Goal: Use online tool/utility

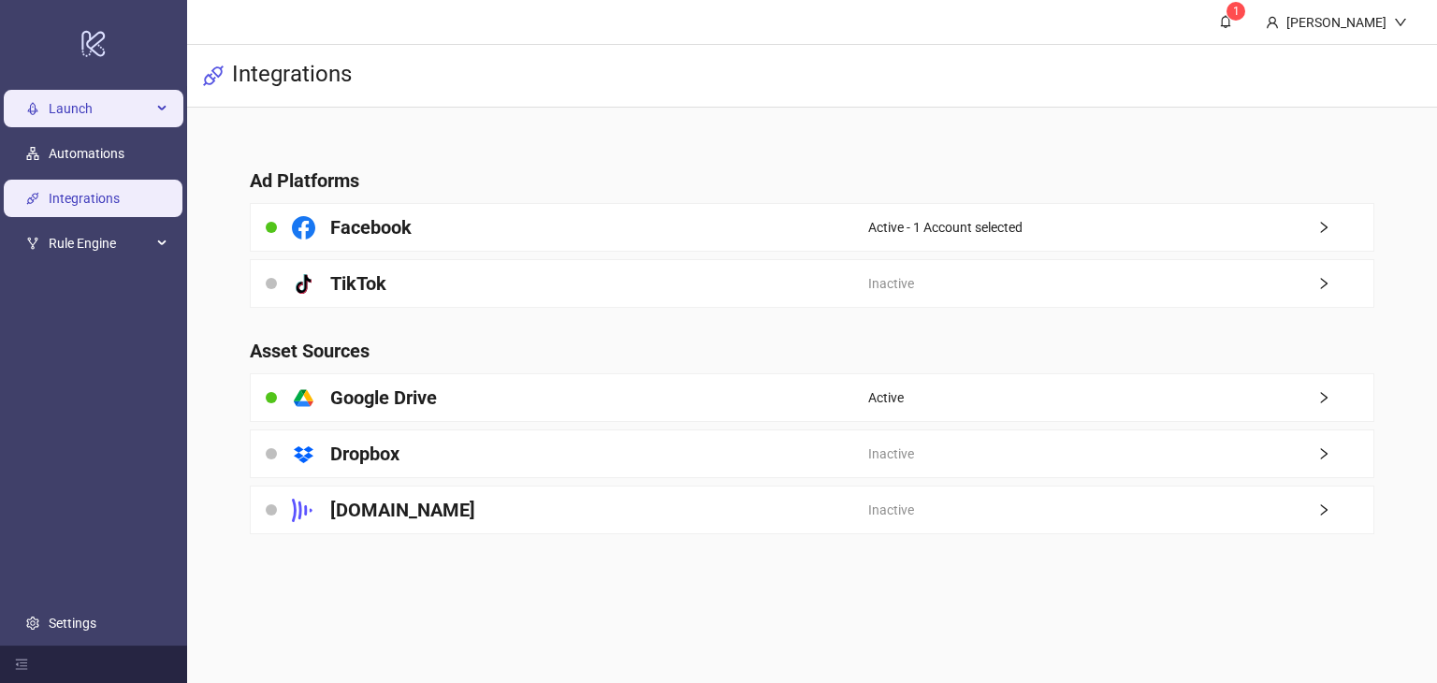
click at [73, 106] on span "Launch" at bounding box center [100, 108] width 103 height 37
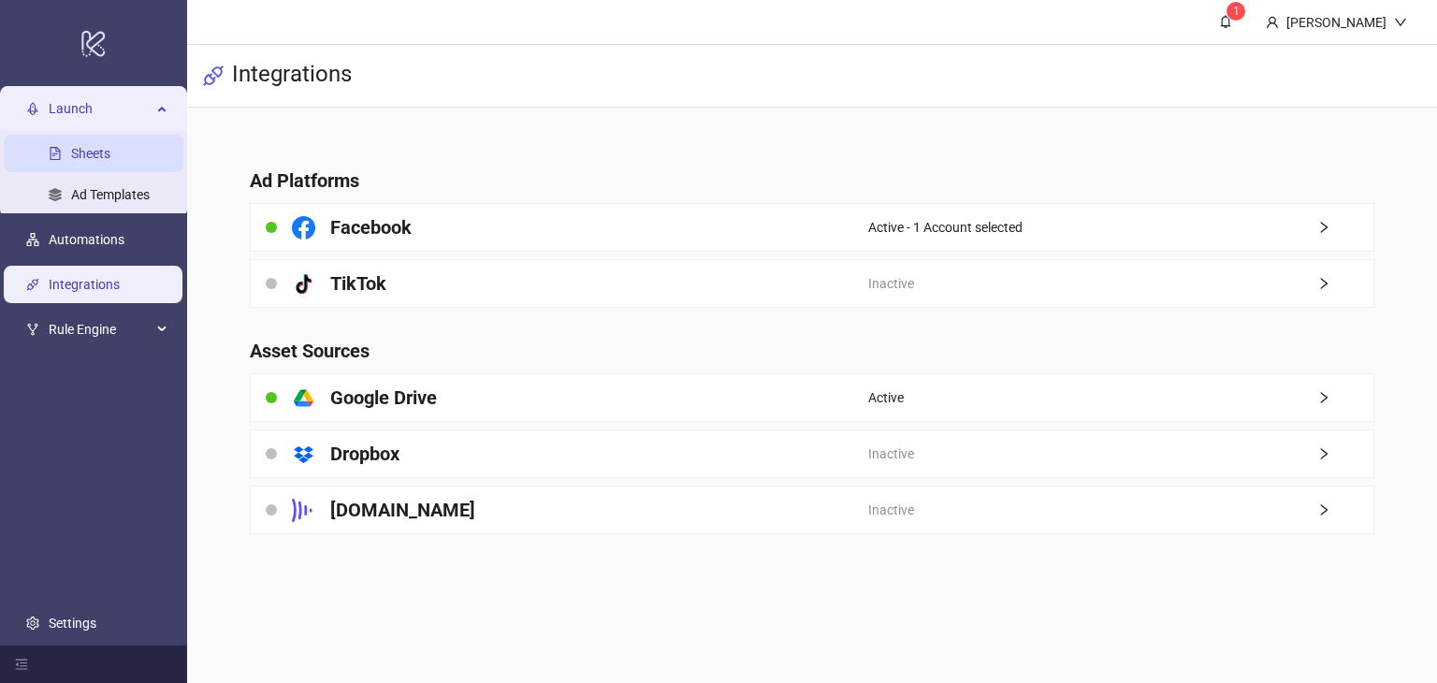
click at [86, 152] on link "Sheets" at bounding box center [90, 153] width 39 height 15
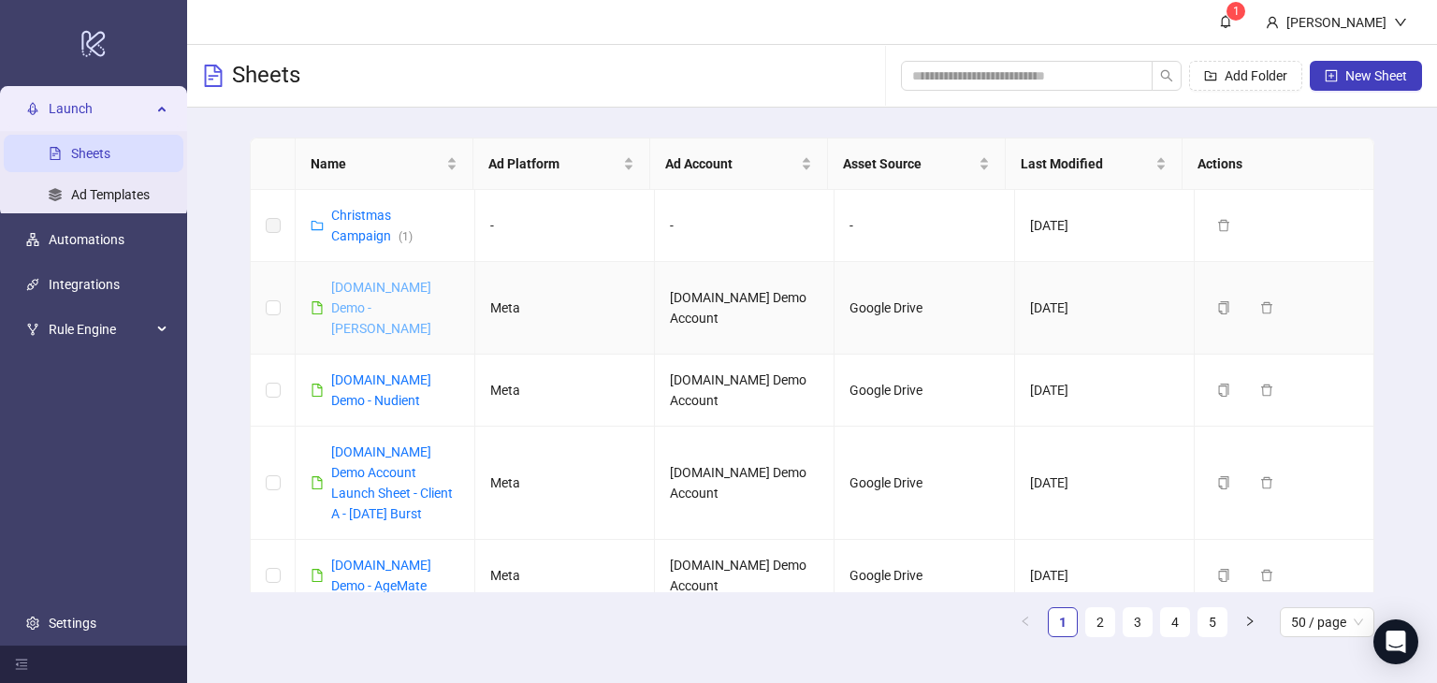
click at [411, 308] on link "[DOMAIN_NAME] Demo - [PERSON_NAME]" at bounding box center [381, 308] width 100 height 56
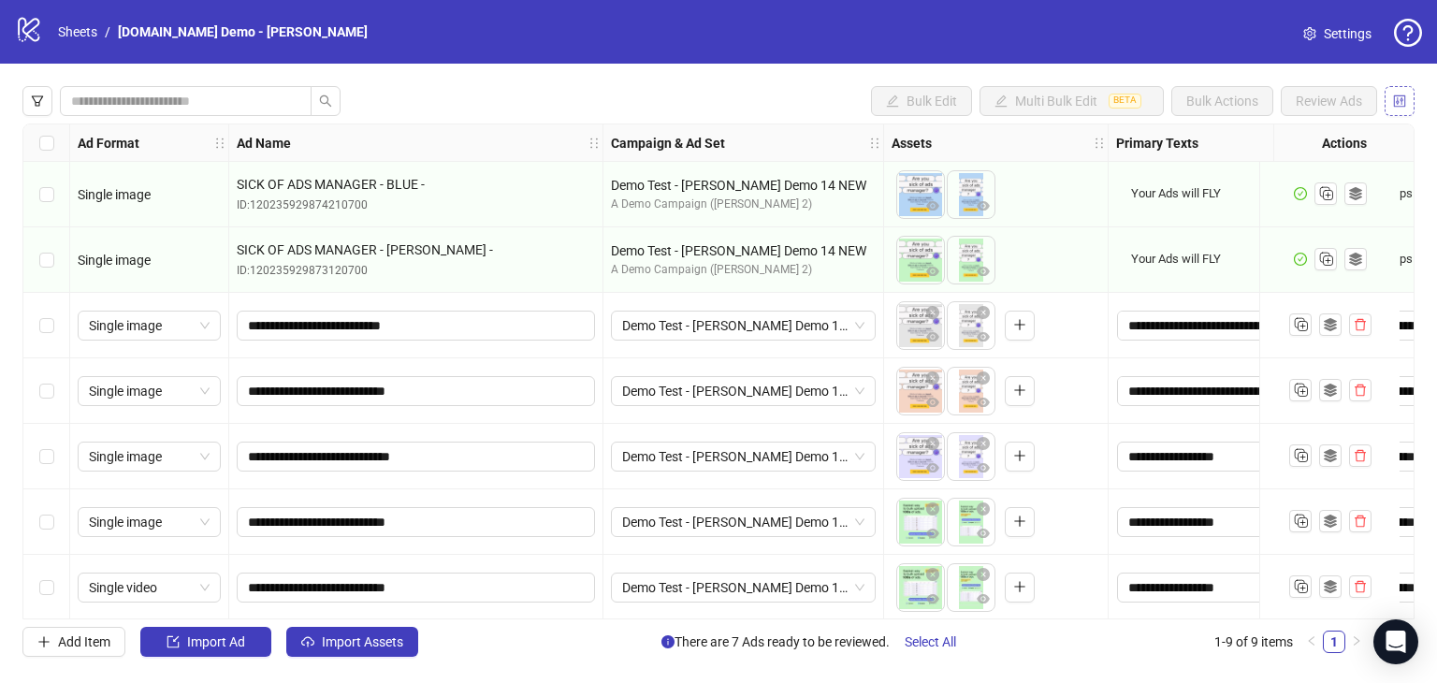
click at [1407, 102] on button "button" at bounding box center [1400, 101] width 30 height 30
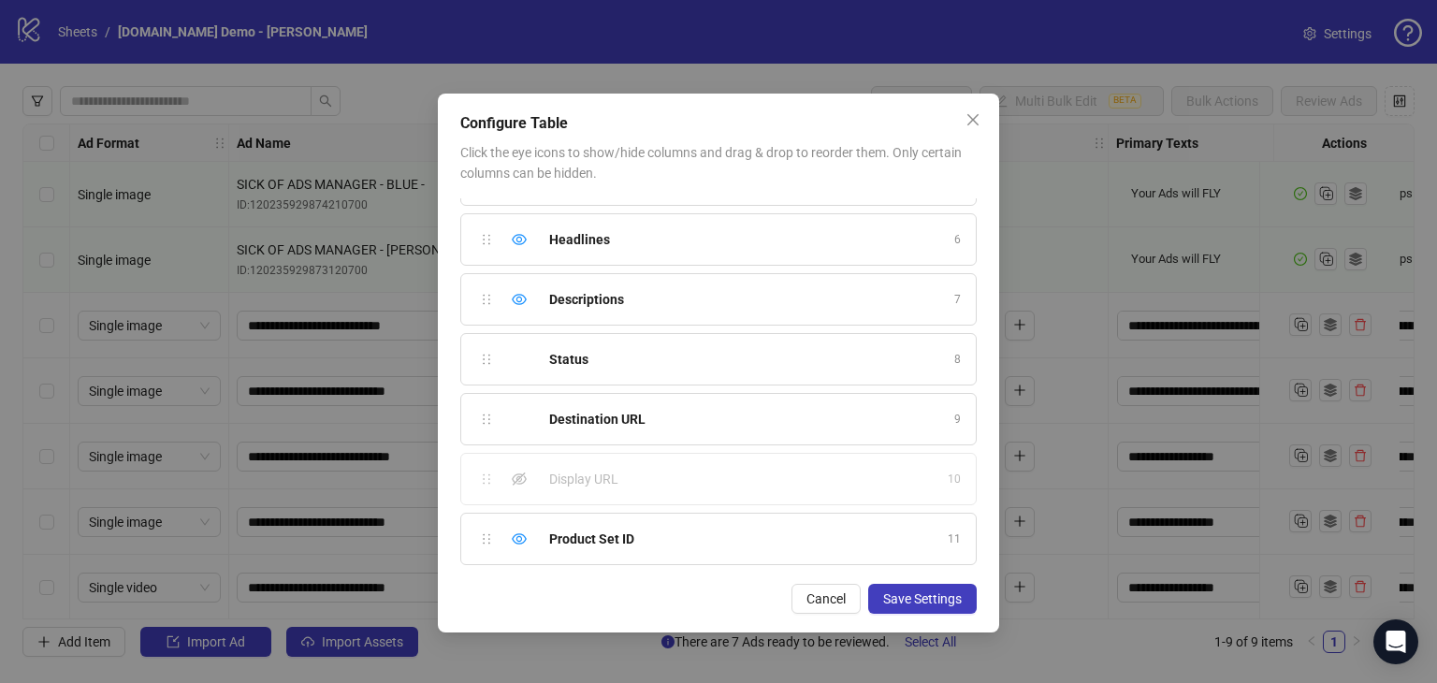
scroll to position [637, 0]
drag, startPoint x: 515, startPoint y: 472, endPoint x: 518, endPoint y: 511, distance: 39.5
click at [515, 478] on icon "eye-invisible" at bounding box center [519, 485] width 15 height 15
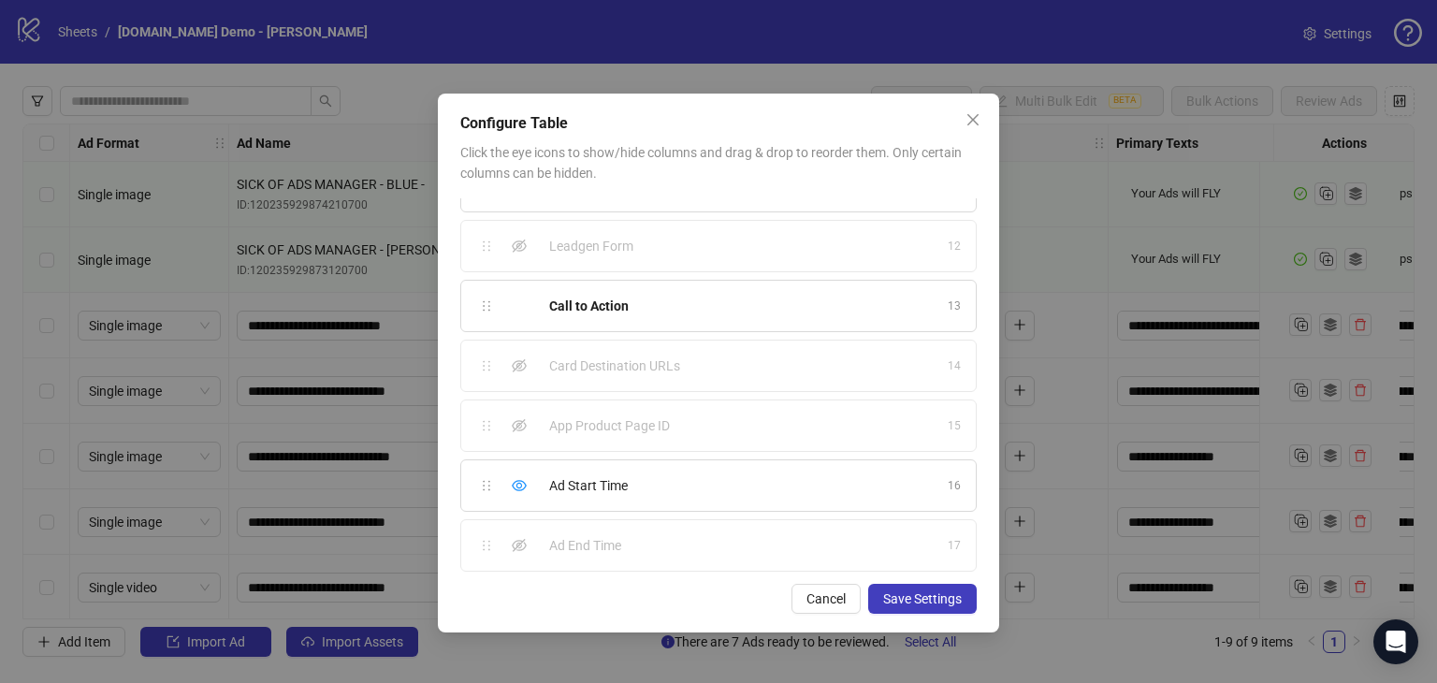
click at [502, 554] on div "Ad End Time 17" at bounding box center [718, 545] width 517 height 52
click at [508, 535] on div "Show column" at bounding box center [519, 545] width 22 height 22
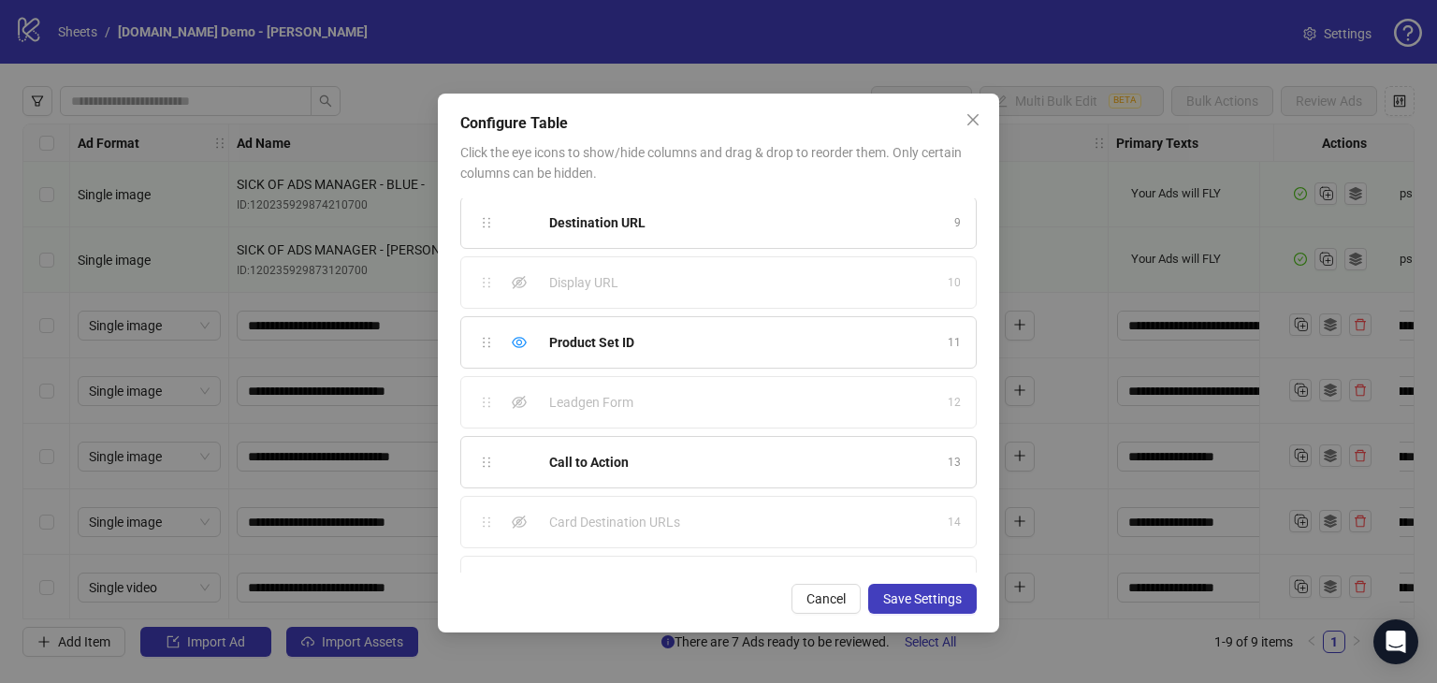
scroll to position [450, 0]
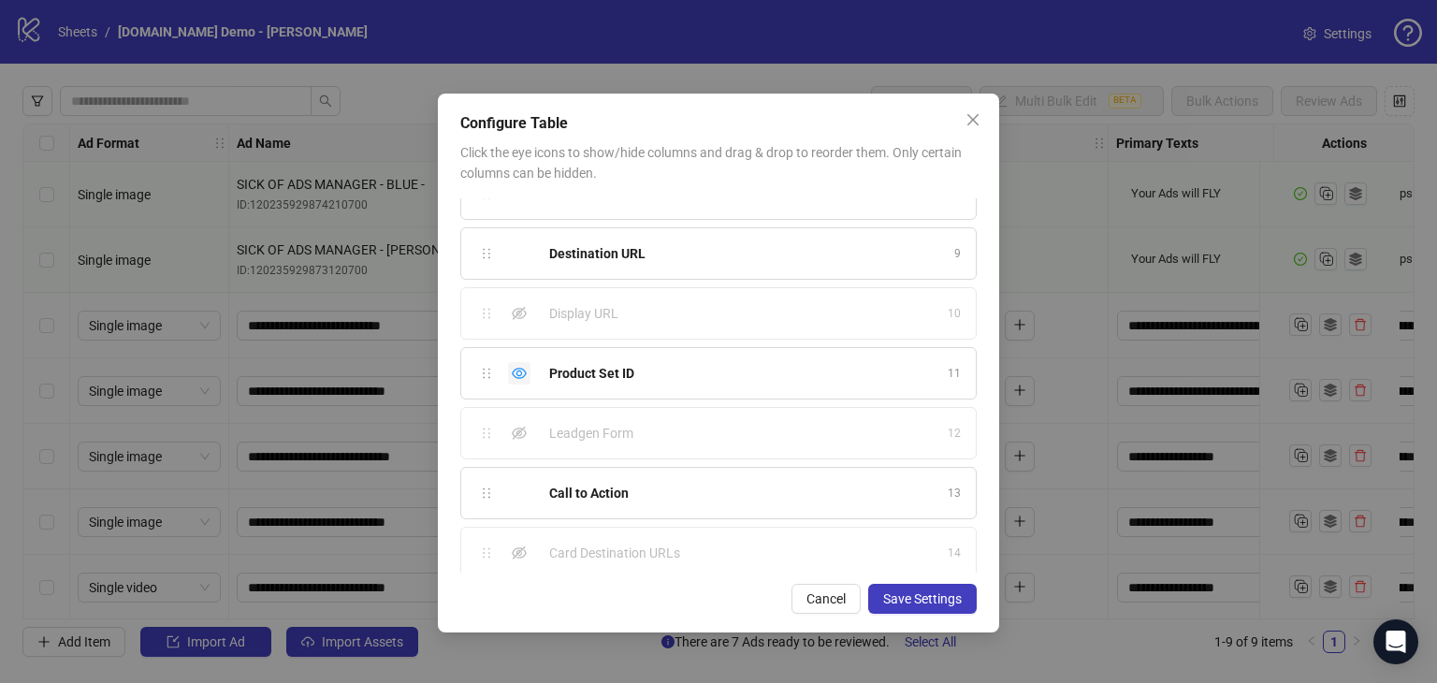
click at [517, 370] on icon "eye" at bounding box center [519, 373] width 15 height 11
click at [895, 606] on button "Save Settings" at bounding box center [922, 599] width 109 height 30
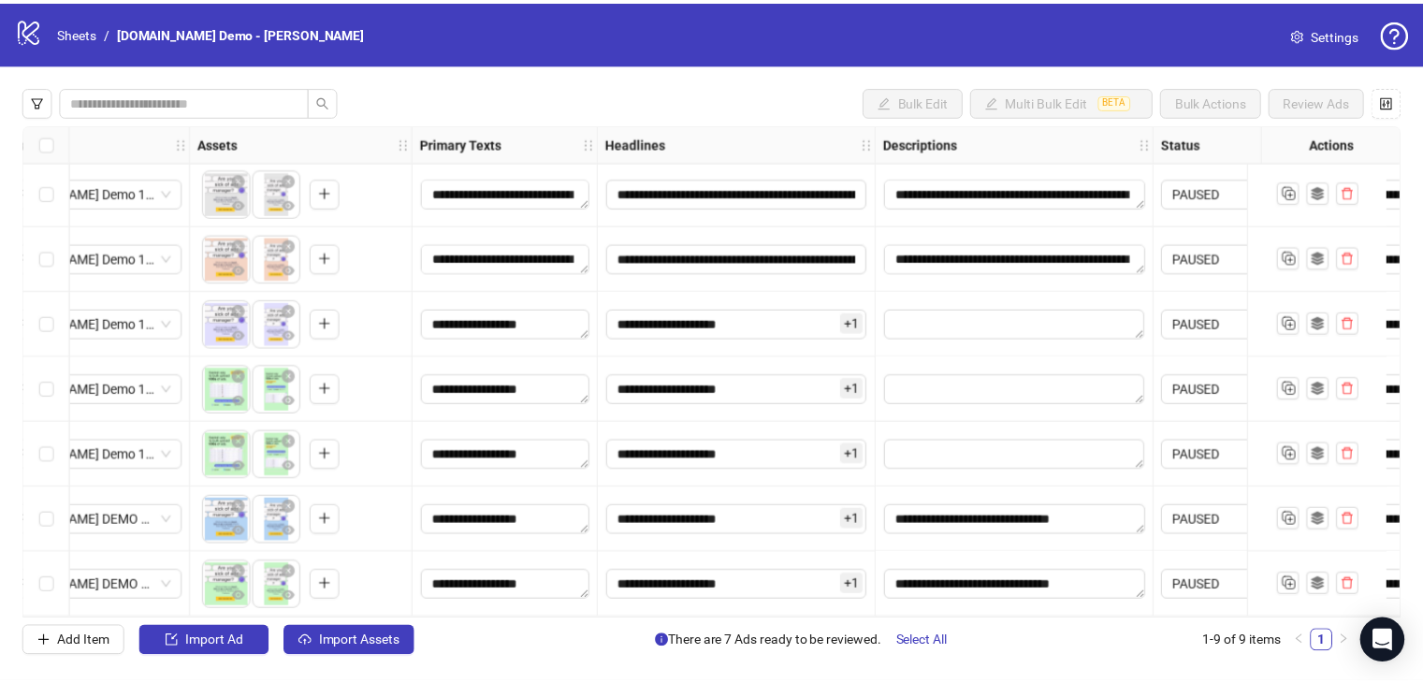
scroll to position [139, 731]
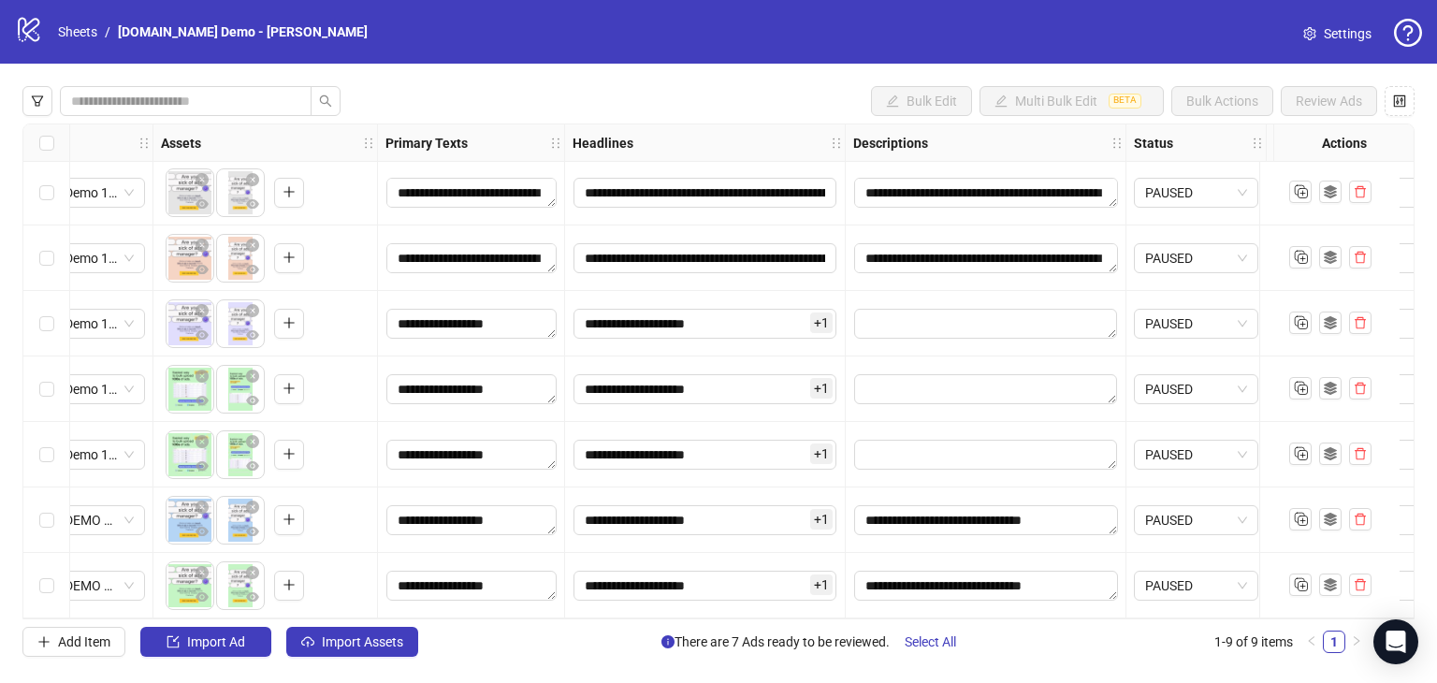
click at [812, 313] on span "+ 1" at bounding box center [821, 323] width 22 height 21
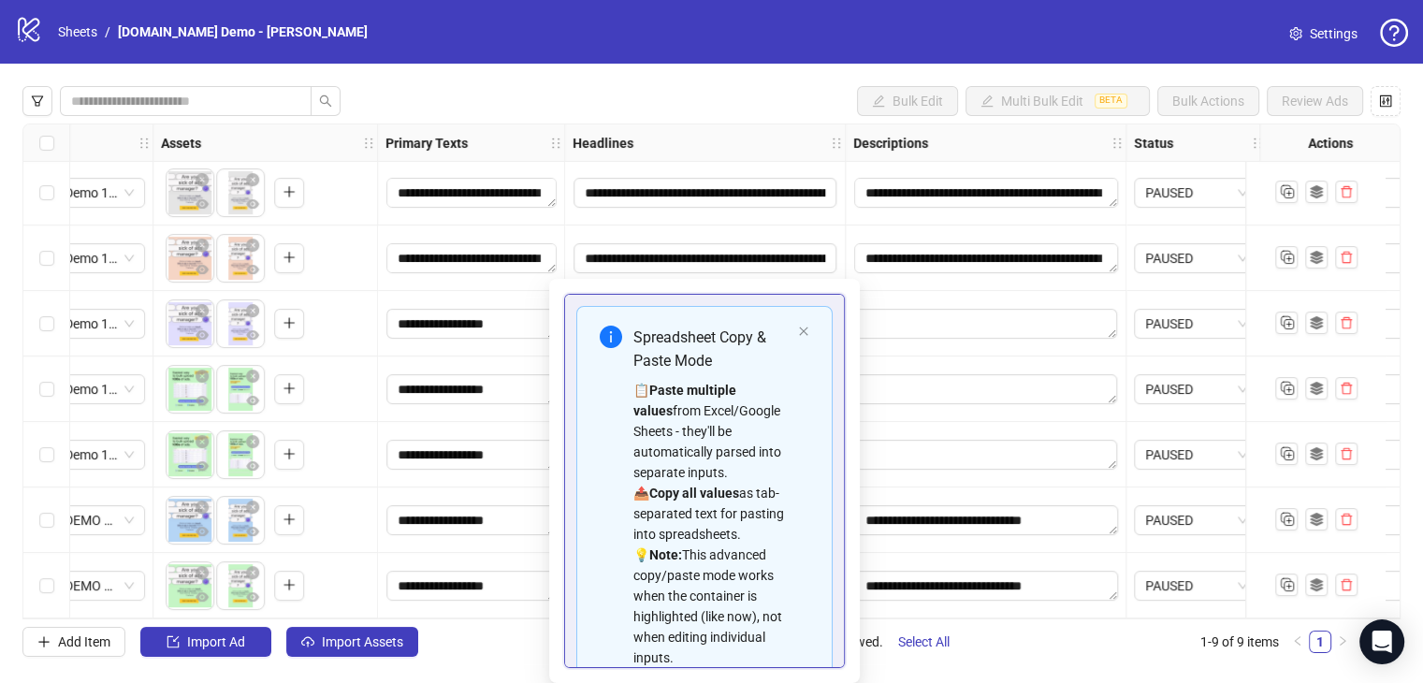
click at [950, 357] on div at bounding box center [986, 390] width 281 height 66
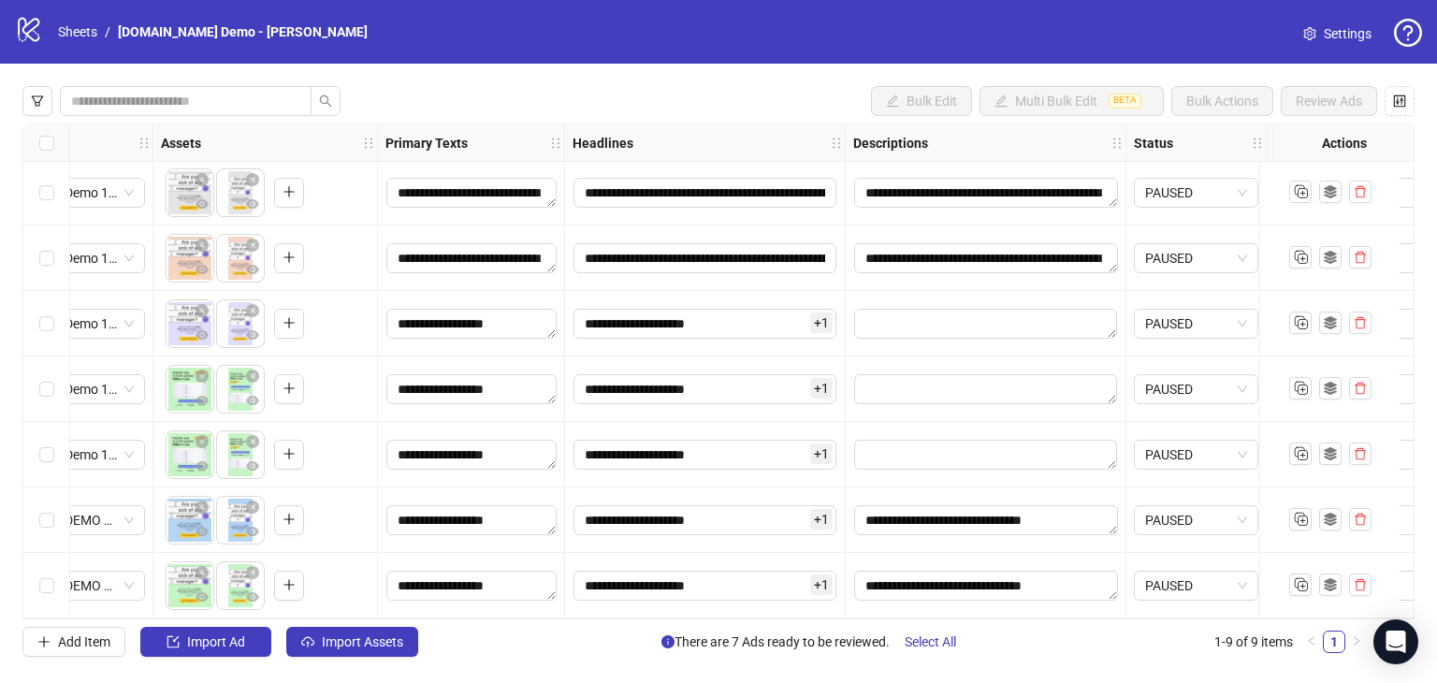
click at [825, 320] on span "+ 1" at bounding box center [821, 323] width 22 height 21
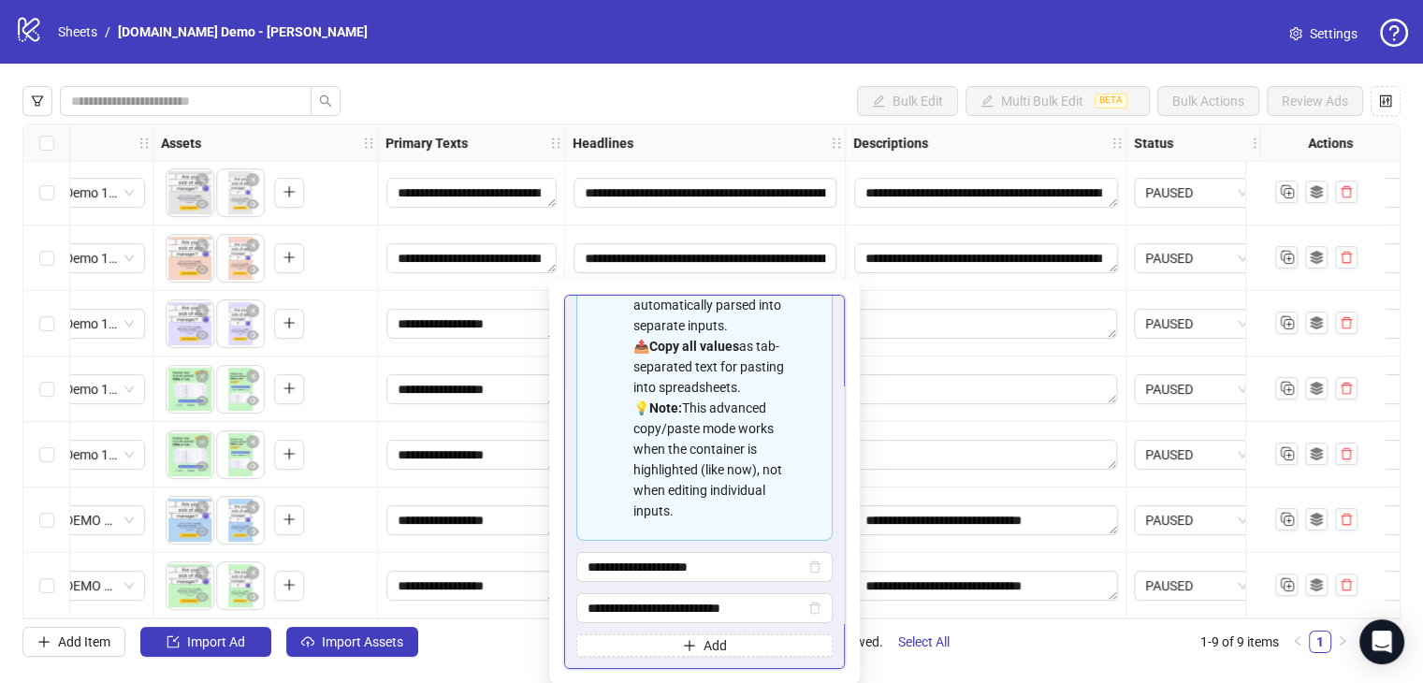
scroll to position [0, 0]
